Goal: Transaction & Acquisition: Purchase product/service

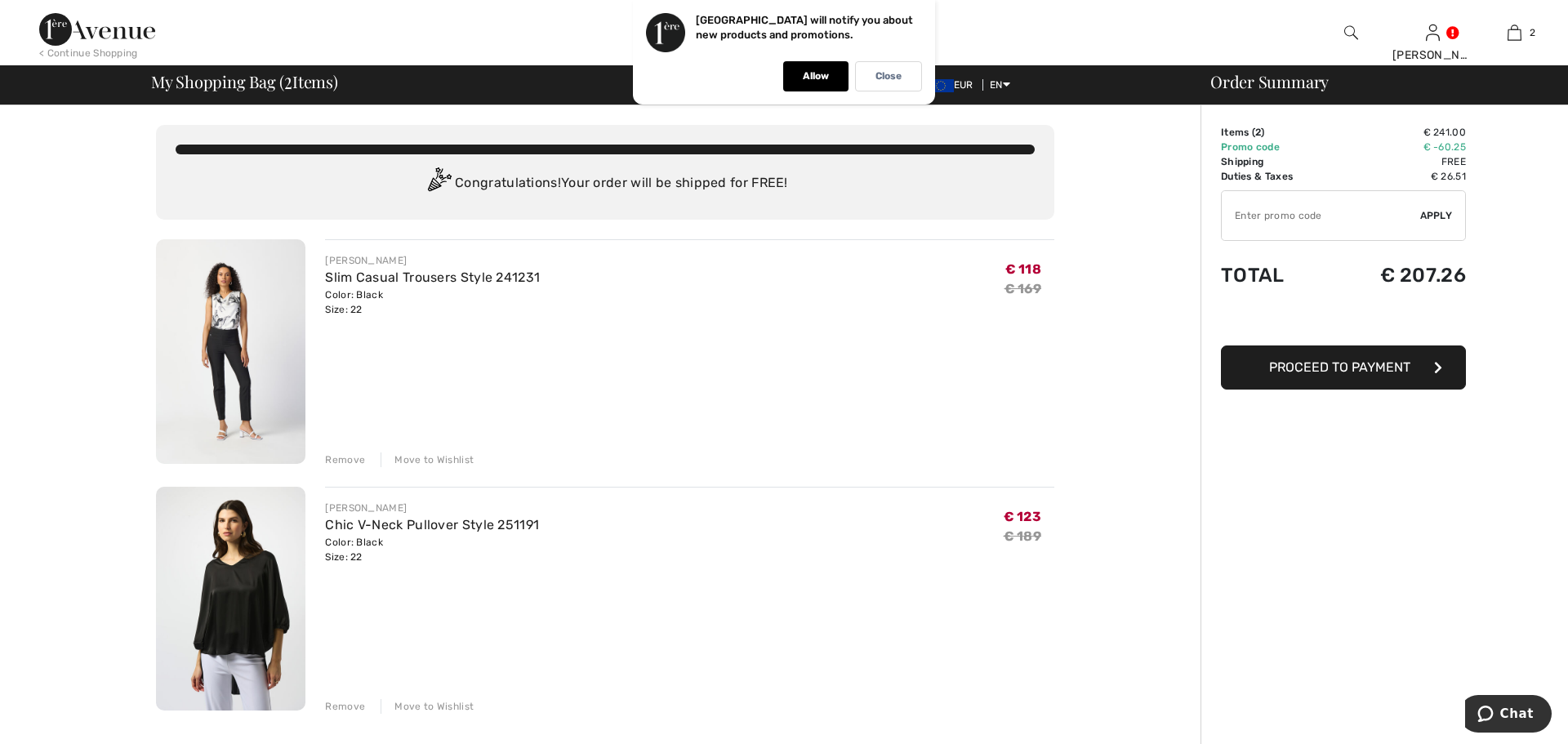
click at [324, 309] on div "JOSEPH RIBKOFF Slim Casual Trousers Style 241231 Color: Black Size: 22 Final Sa…" at bounding box center [679, 353] width 749 height 228
click at [236, 332] on img at bounding box center [230, 352] width 149 height 224
click at [229, 338] on img at bounding box center [230, 352] width 149 height 224
click at [229, 339] on img at bounding box center [230, 352] width 149 height 224
